Goal: Task Accomplishment & Management: Manage account settings

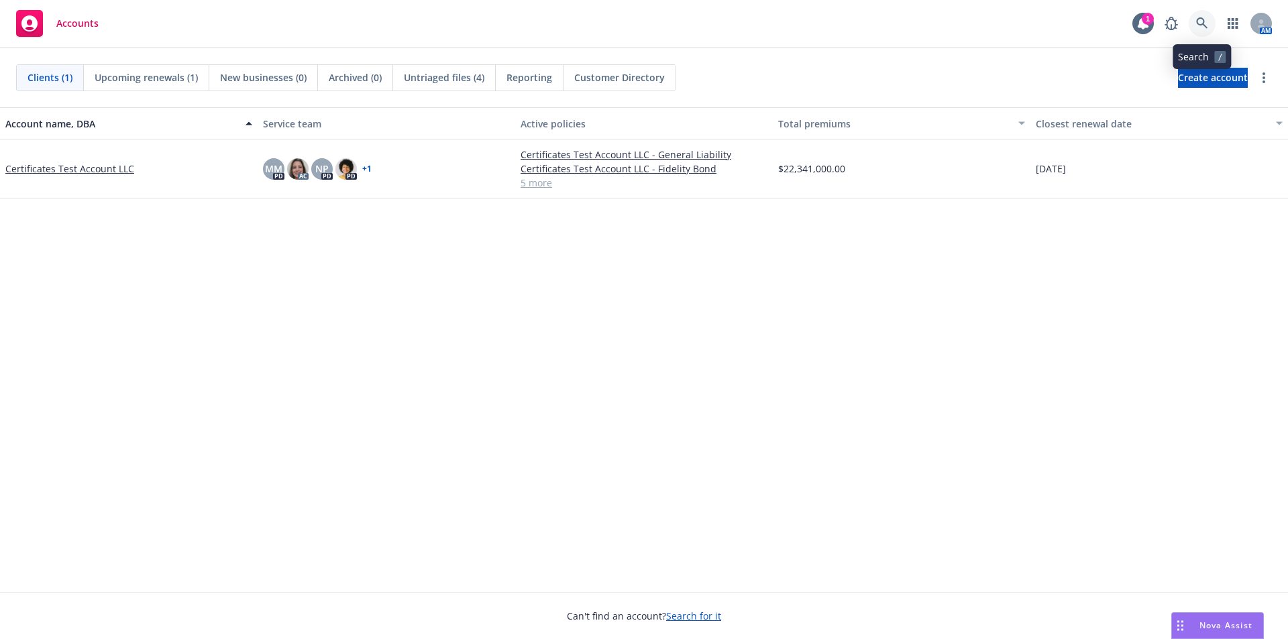
click at [1201, 24] on icon at bounding box center [1201, 22] width 11 height 11
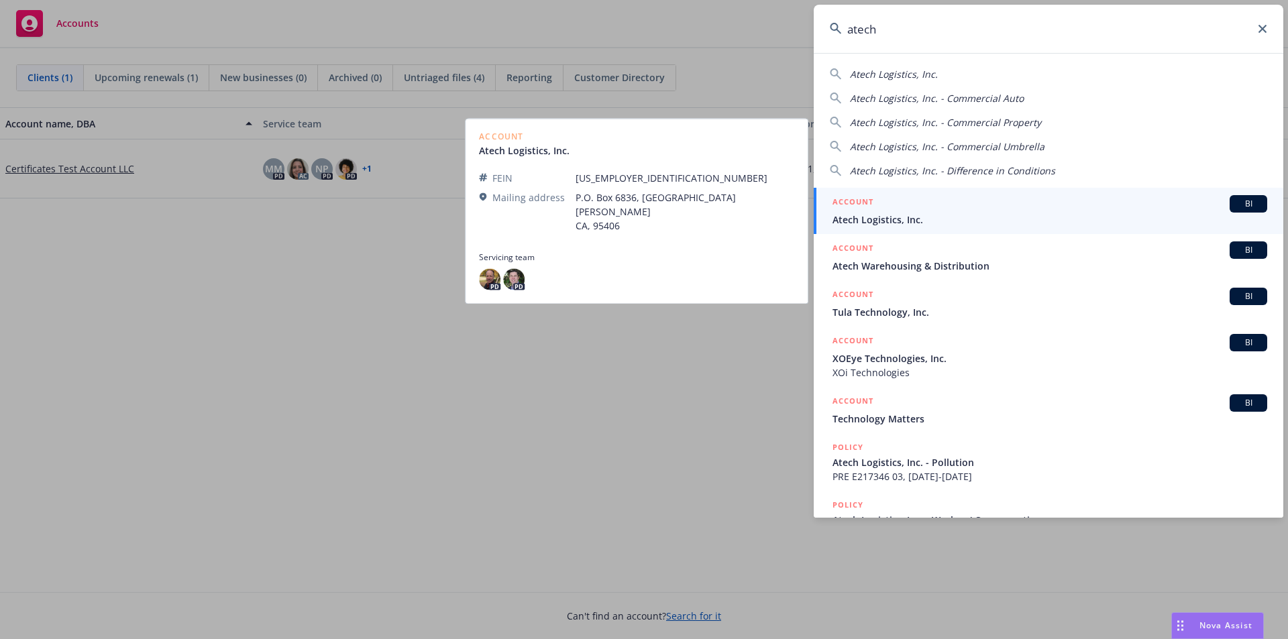
type input "atech"
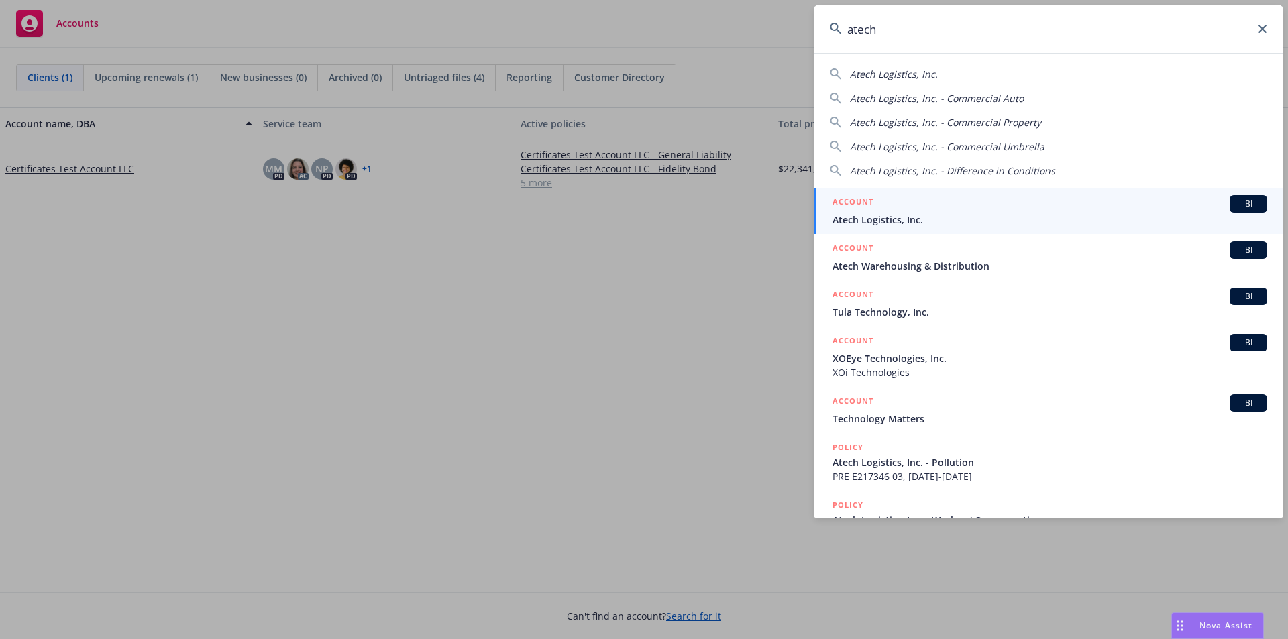
click at [990, 213] on span "Atech Logistics, Inc." at bounding box center [1050, 220] width 435 height 14
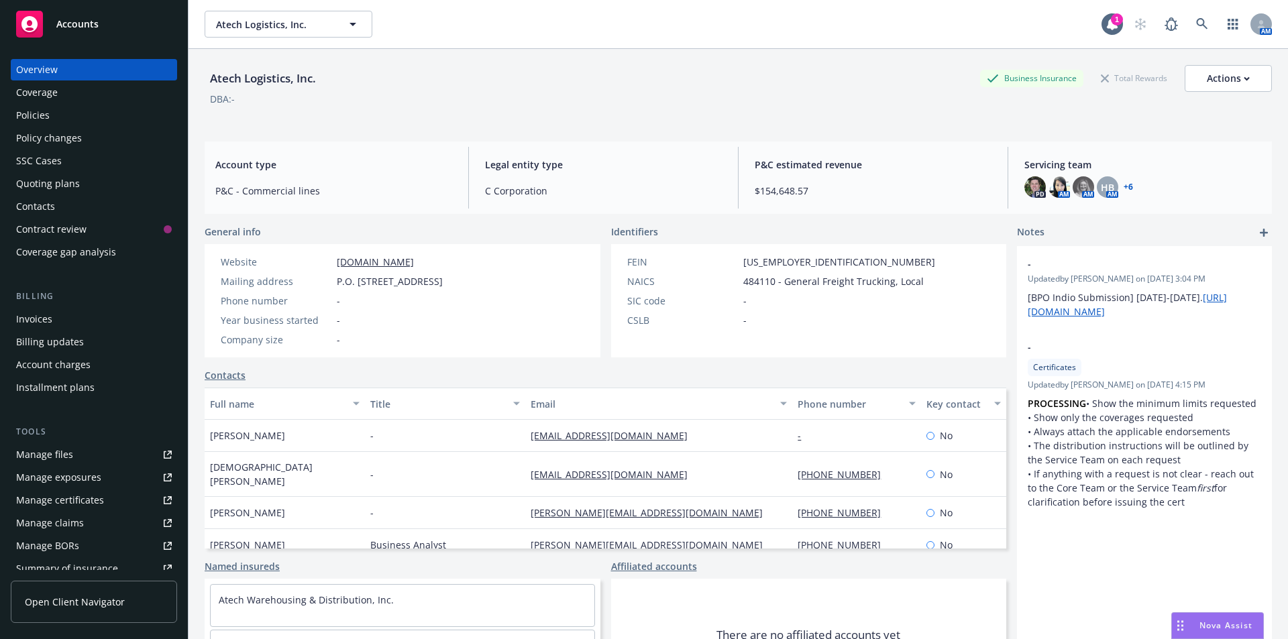
click at [72, 125] on div "Policies" at bounding box center [94, 115] width 156 height 21
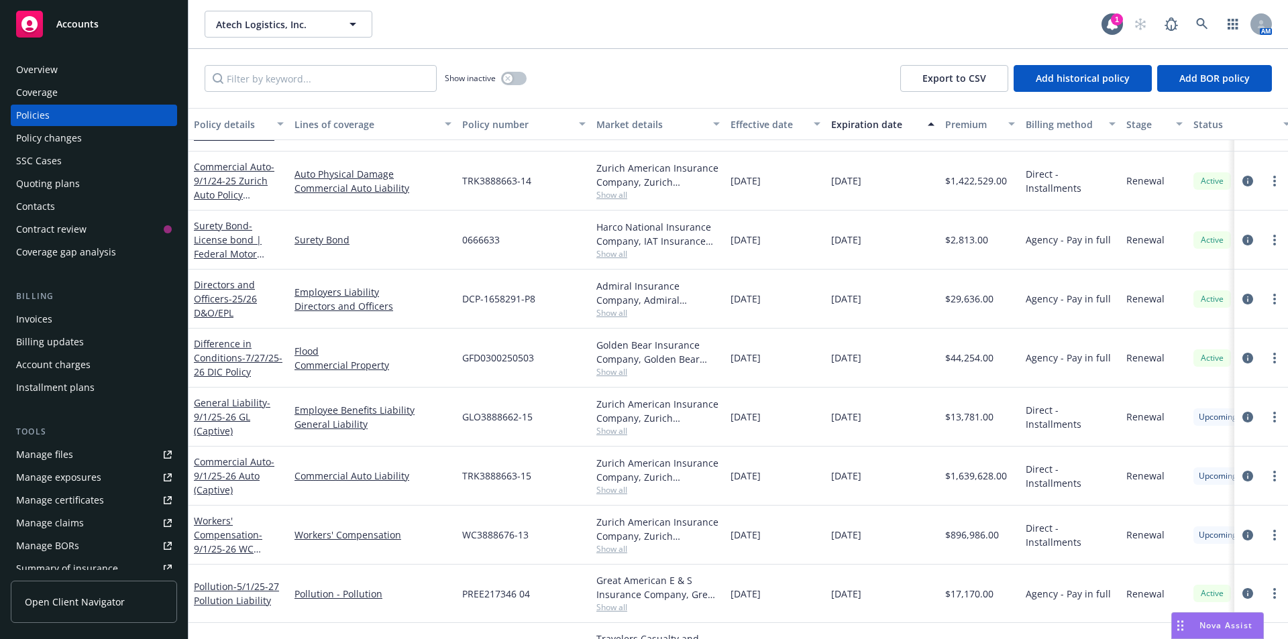
scroll to position [368, 0]
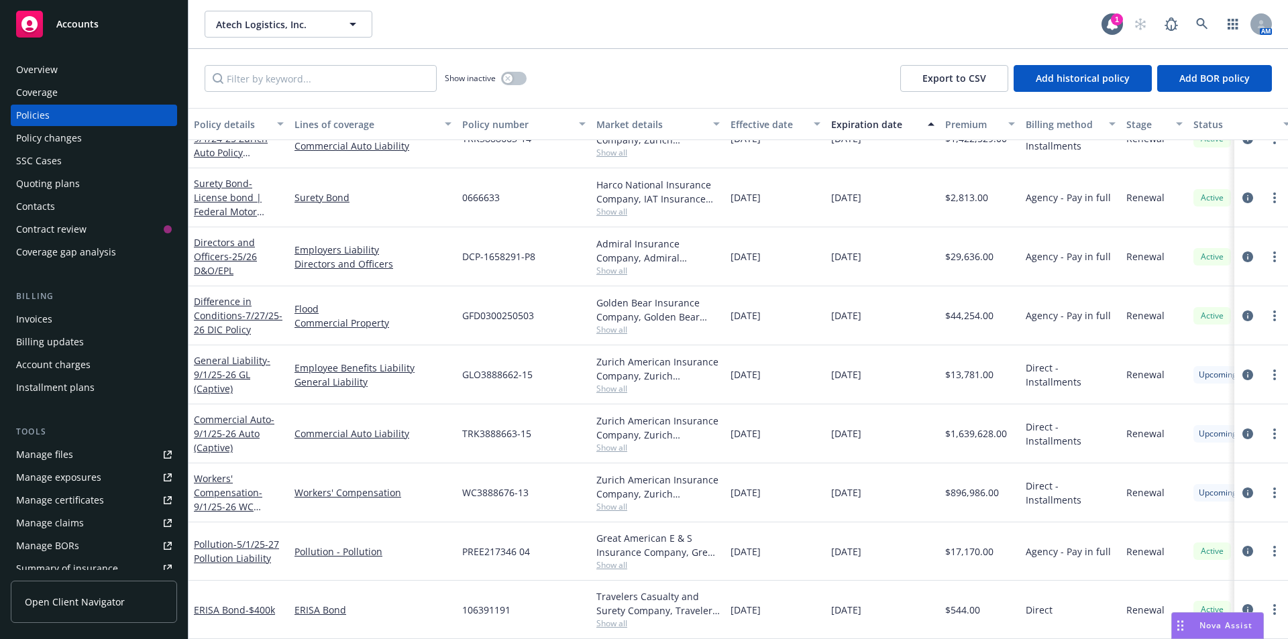
click at [62, 501] on div "Manage certificates" at bounding box center [60, 500] width 88 height 21
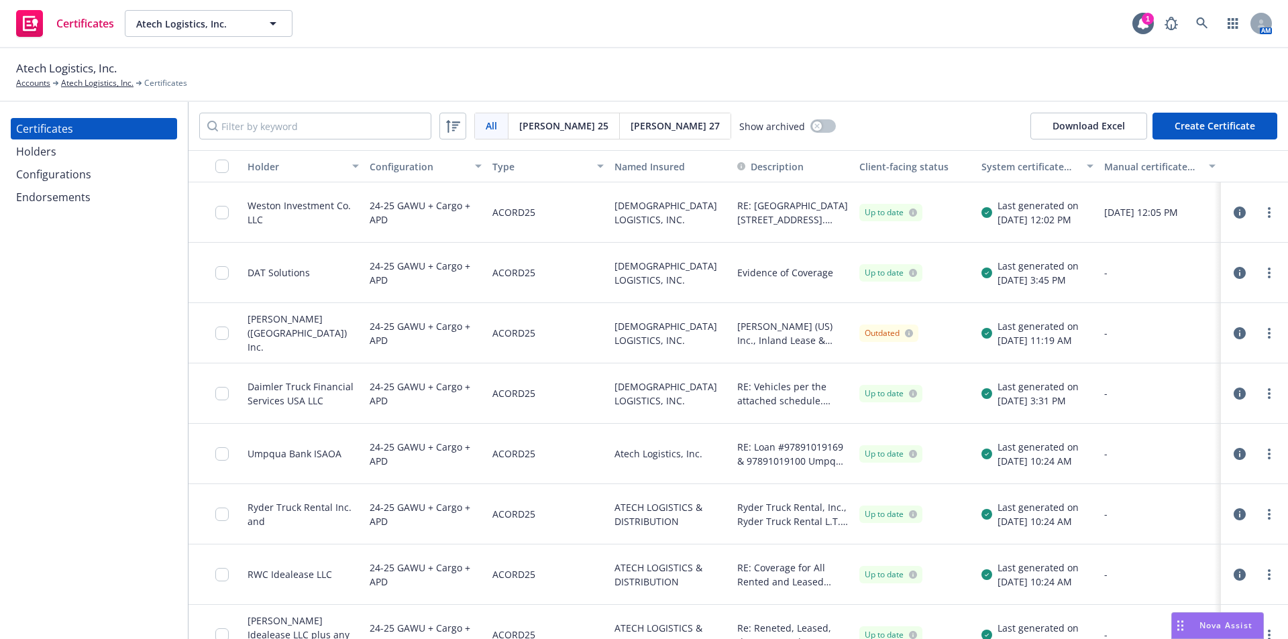
click at [227, 173] on button "button" at bounding box center [216, 166] width 54 height 32
click at [225, 164] on input "checkbox" at bounding box center [221, 166] width 13 height 13
click at [85, 82] on link "Atech Logistics, Inc." at bounding box center [97, 83] width 72 height 12
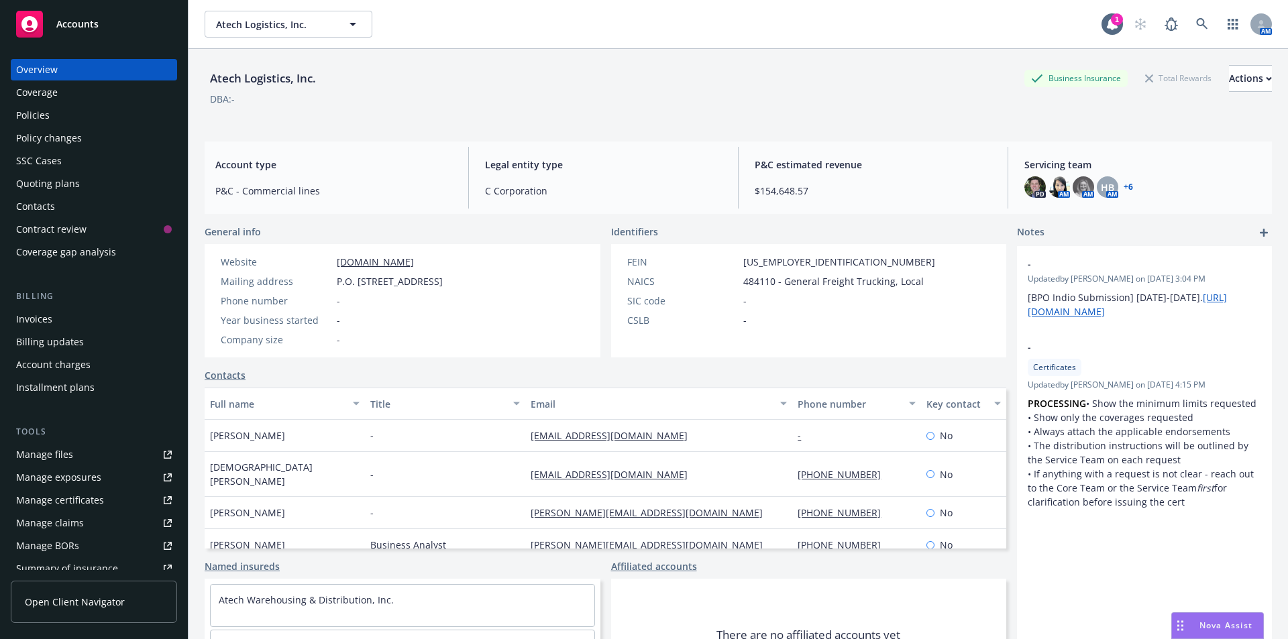
click at [89, 501] on div "Manage certificates" at bounding box center [60, 500] width 88 height 21
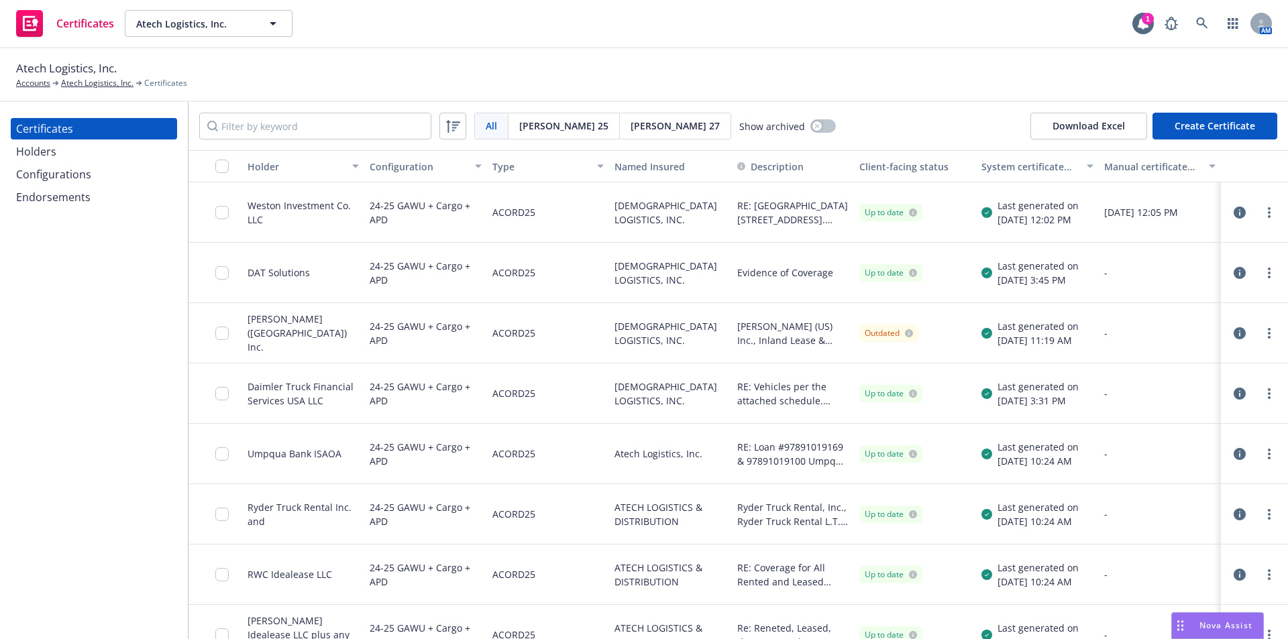
click at [113, 182] on div "Configurations" at bounding box center [94, 174] width 156 height 21
